Goal: Transaction & Acquisition: Download file/media

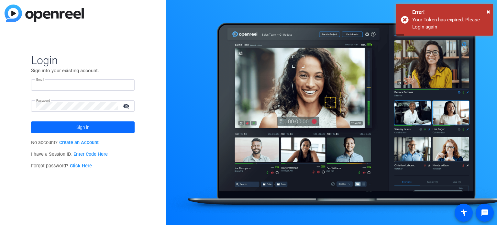
type input "[EMAIL_ADDRESS][DOMAIN_NAME]"
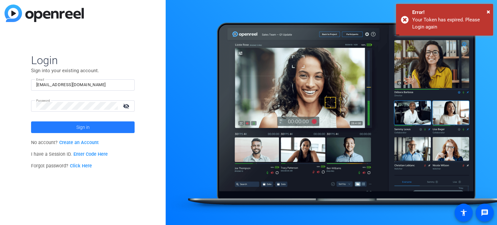
click at [79, 127] on span "Sign in" at bounding box center [82, 127] width 13 height 16
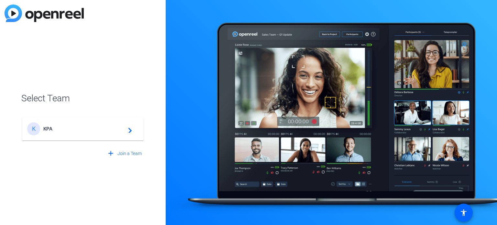
click at [79, 127] on span "KPA" at bounding box center [83, 129] width 81 height 6
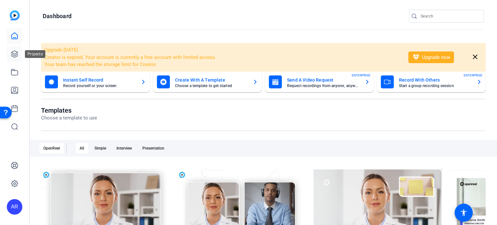
click at [13, 54] on icon at bounding box center [15, 54] width 8 height 8
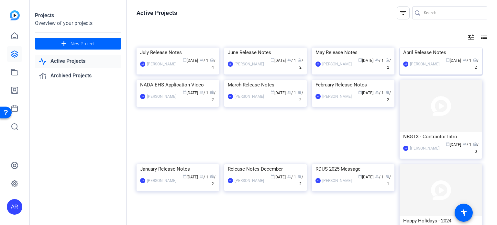
click at [429, 48] on img at bounding box center [441, 48] width 83 height 0
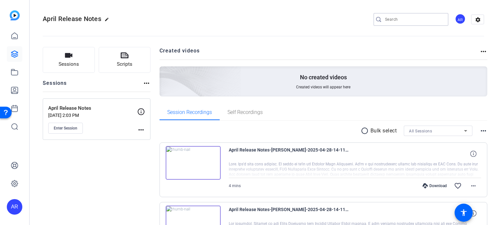
click at [392, 18] on input "Search" at bounding box center [414, 20] width 58 height 8
type input "cliffs"
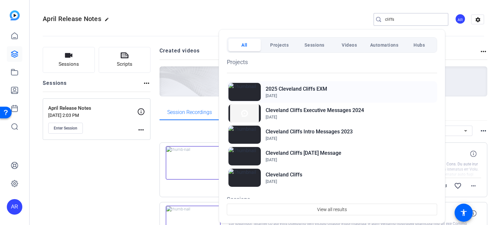
click at [308, 86] on h2 "2025 Cleveland Cliffs EXM" at bounding box center [296, 89] width 61 height 8
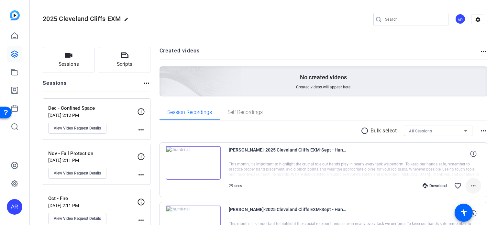
click at [470, 183] on mat-icon "more_horiz" at bounding box center [474, 186] width 8 height 8
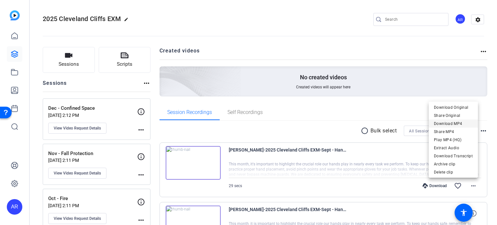
click at [462, 122] on span "Download MP4" at bounding box center [453, 124] width 39 height 8
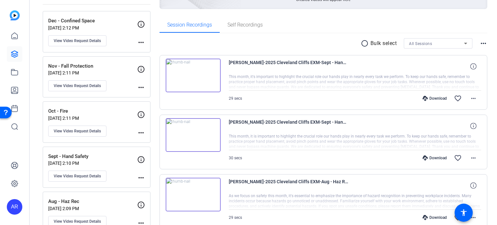
scroll to position [106, 0]
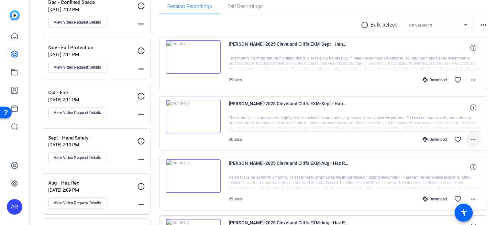
click at [470, 141] on mat-icon "more_horiz" at bounding box center [474, 140] width 8 height 8
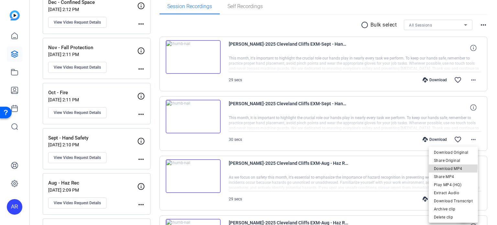
click at [448, 167] on span "Download MP4" at bounding box center [453, 169] width 39 height 8
